Goal: Navigation & Orientation: Find specific page/section

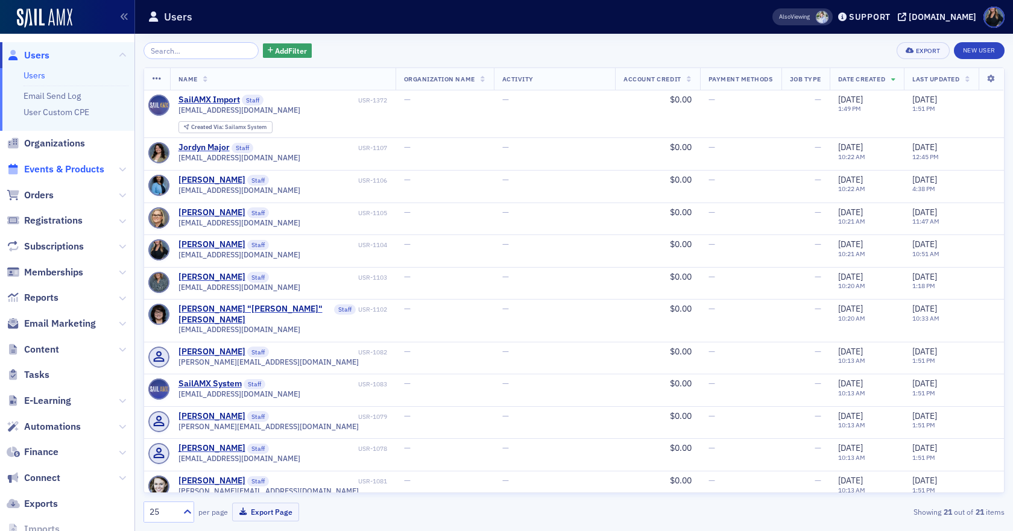
click at [103, 172] on span "Events & Products" at bounding box center [64, 169] width 80 height 13
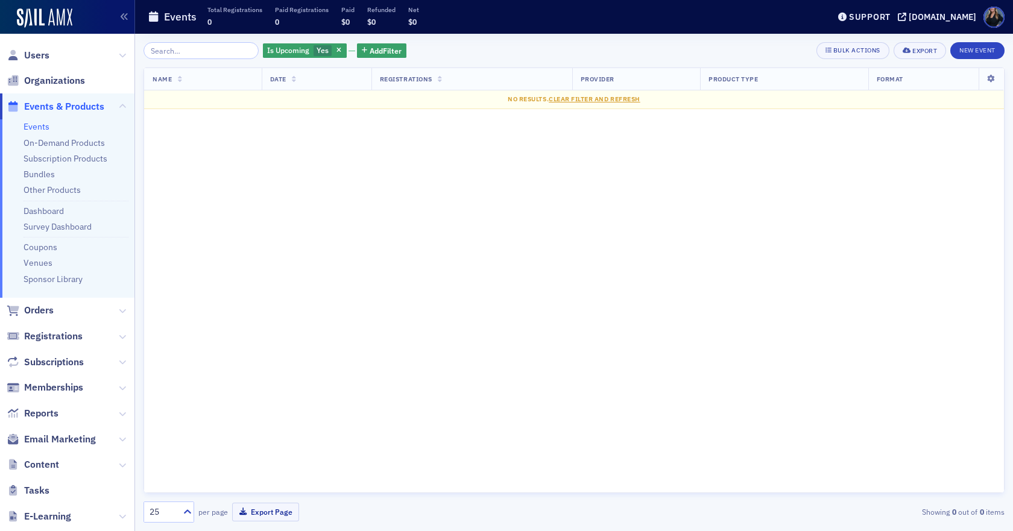
click at [36, 125] on link "Events" at bounding box center [37, 126] width 26 height 11
click at [370, 51] on span "Add Filter" at bounding box center [386, 50] width 32 height 11
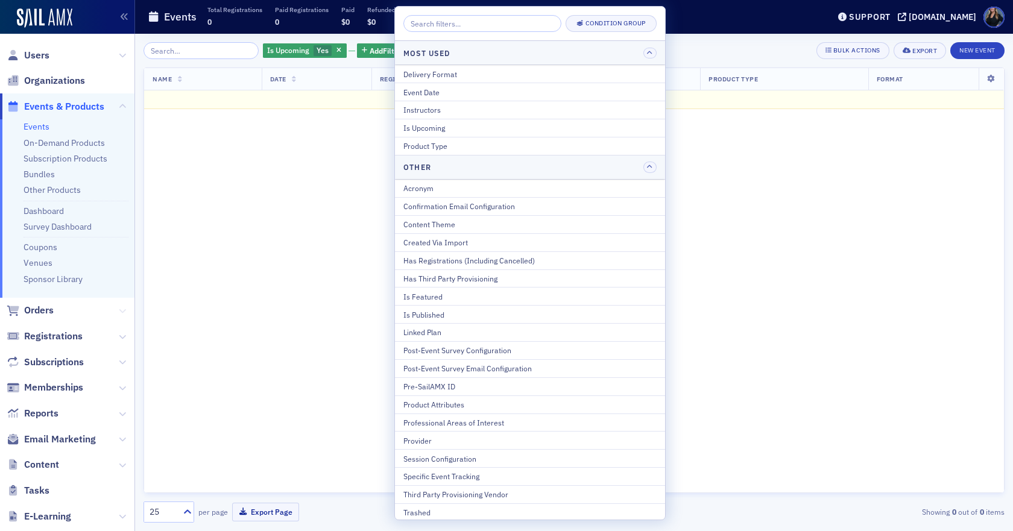
click at [119, 315] on icon at bounding box center [122, 311] width 7 height 7
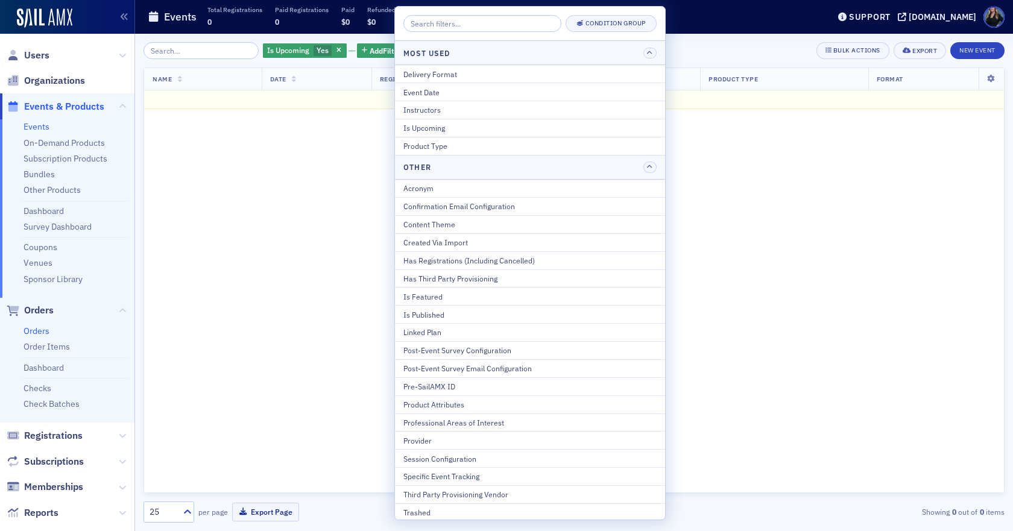
click at [34, 334] on link "Orders" at bounding box center [37, 331] width 26 height 11
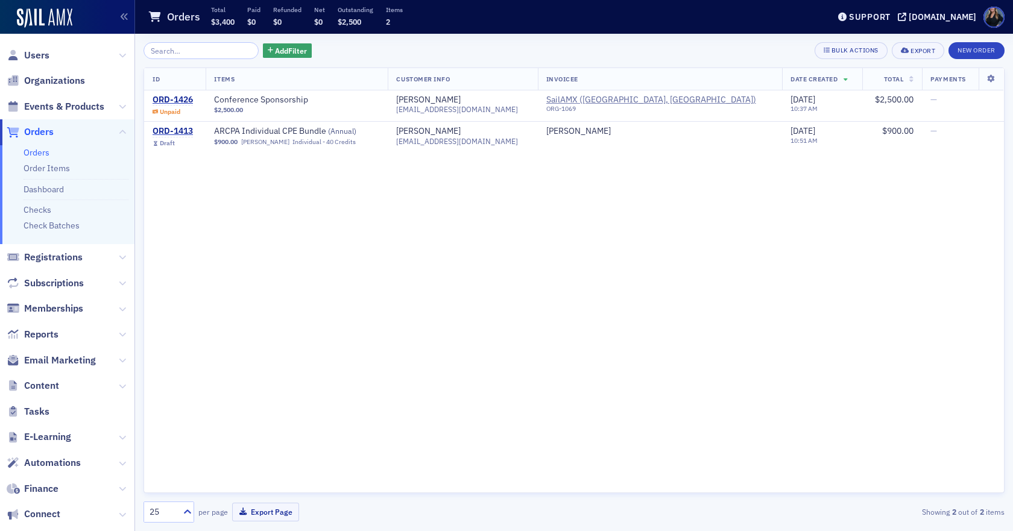
click at [107, 106] on span "Events & Products" at bounding box center [67, 106] width 134 height 26
click at [358, 50] on div "Add Filter Bulk Actions Export New Order" at bounding box center [574, 50] width 861 height 17
click at [77, 82] on span "Organizations" at bounding box center [54, 80] width 61 height 13
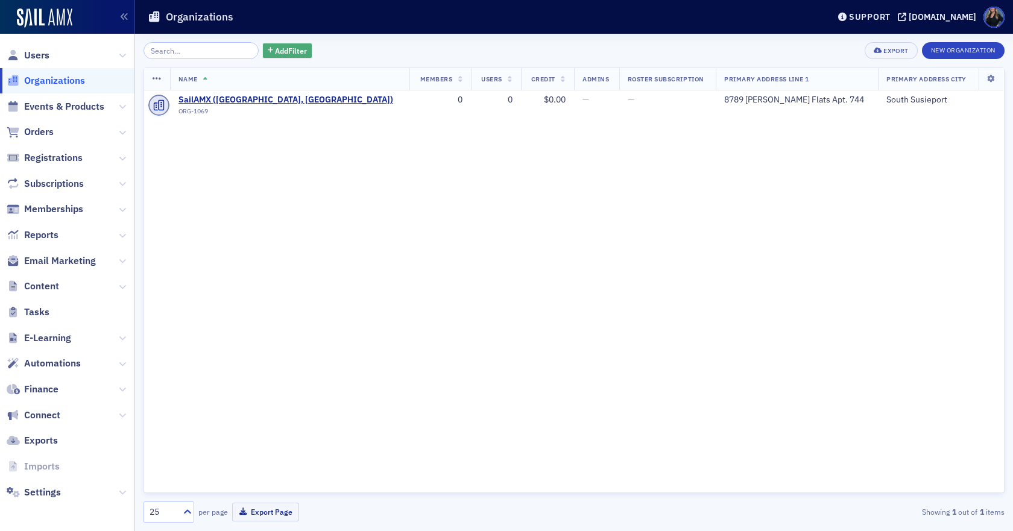
click at [277, 49] on span "Add Filter" at bounding box center [291, 50] width 32 height 11
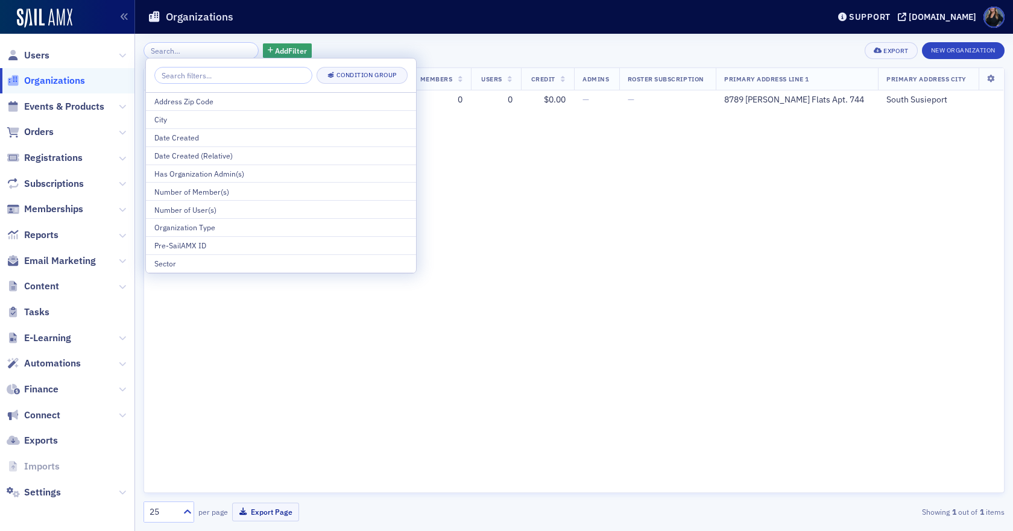
click at [336, 39] on div "Add Filter Export New Organization Name Members Users Credit Admins Roster Subs…" at bounding box center [574, 282] width 861 height 497
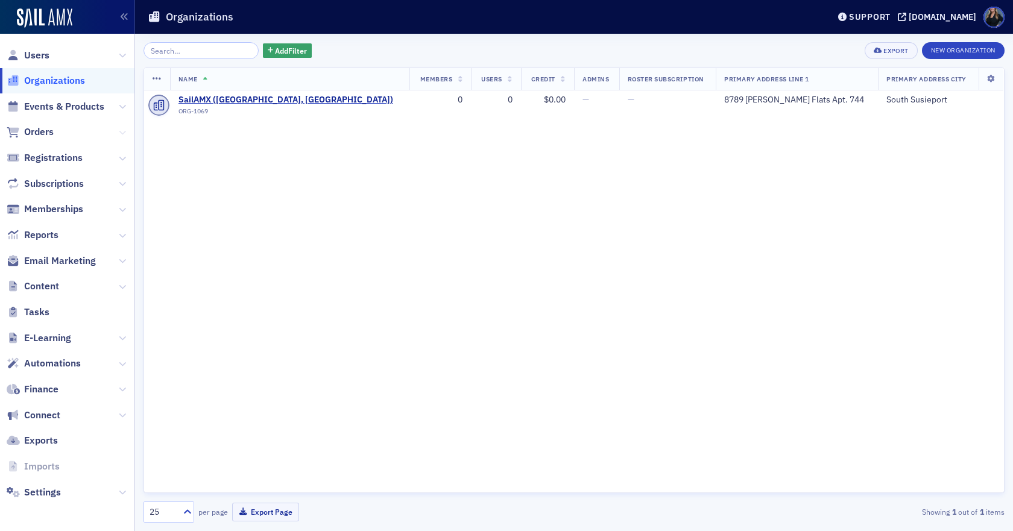
click at [125, 130] on icon at bounding box center [122, 132] width 7 height 7
